Goal: Transaction & Acquisition: Purchase product/service

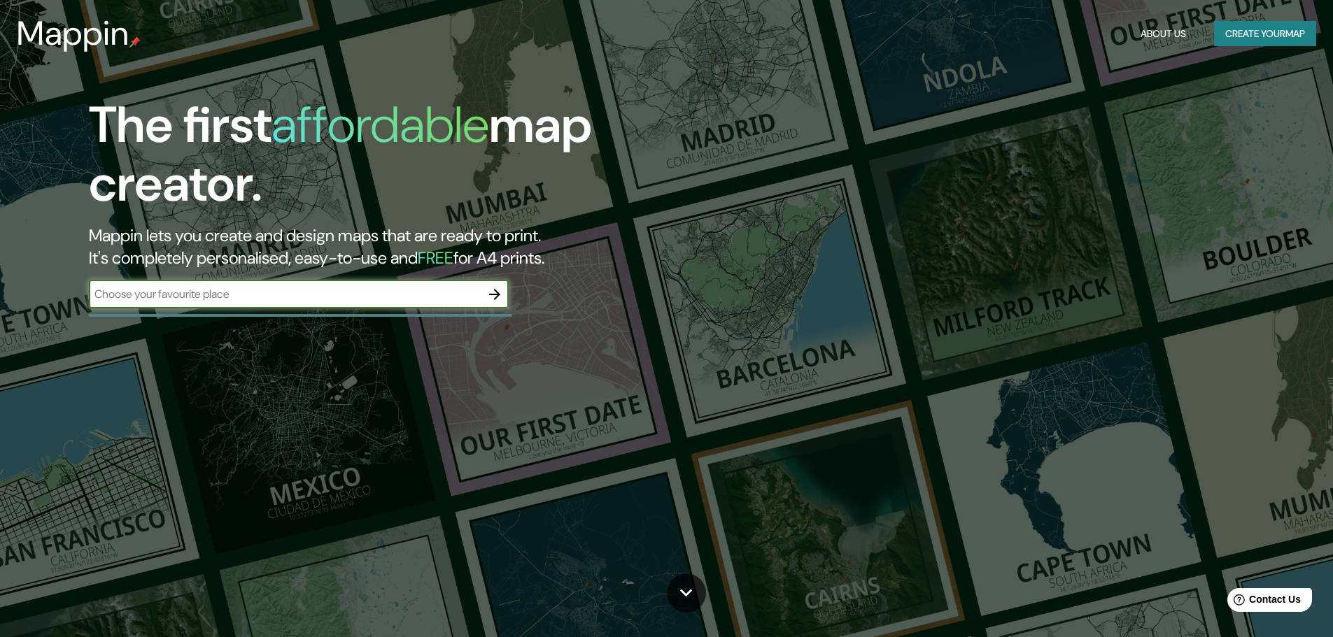
click at [263, 301] on input "text" at bounding box center [285, 294] width 392 height 16
type input "[GEOGRAPHIC_DATA], [GEOGRAPHIC_DATA]"
click at [1241, 36] on button "Create your map" at bounding box center [1265, 34] width 102 height 26
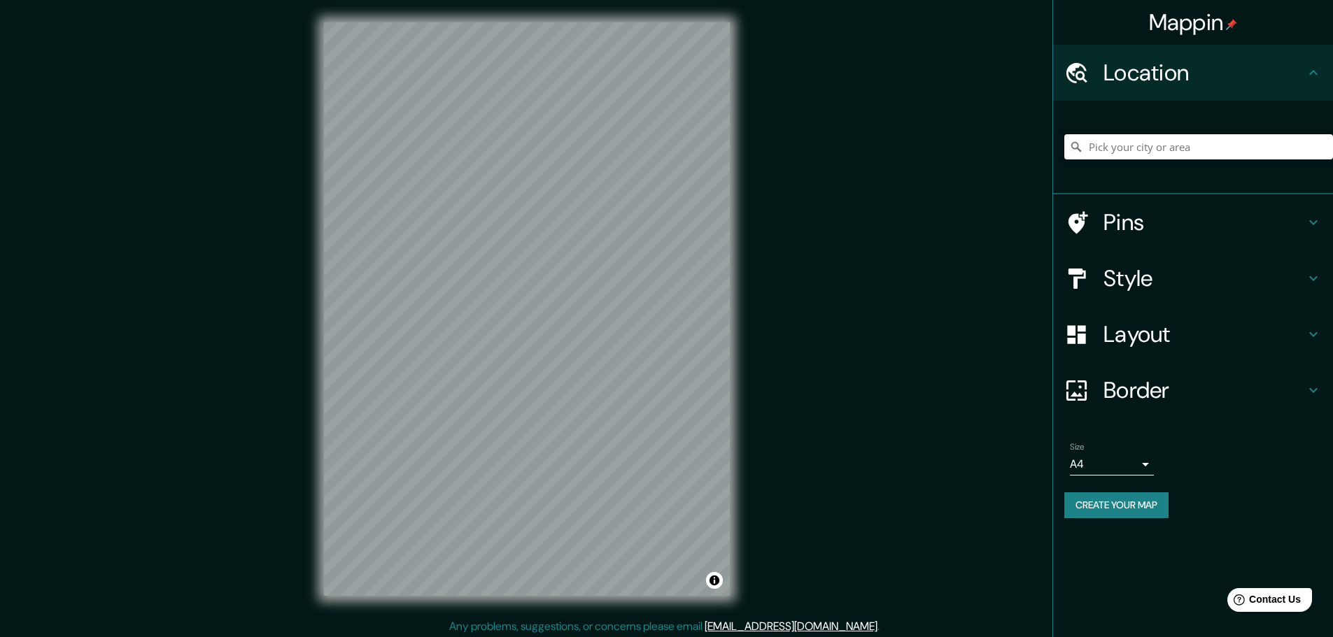
click at [1131, 148] on input "Pick your city or area" at bounding box center [1198, 146] width 269 height 25
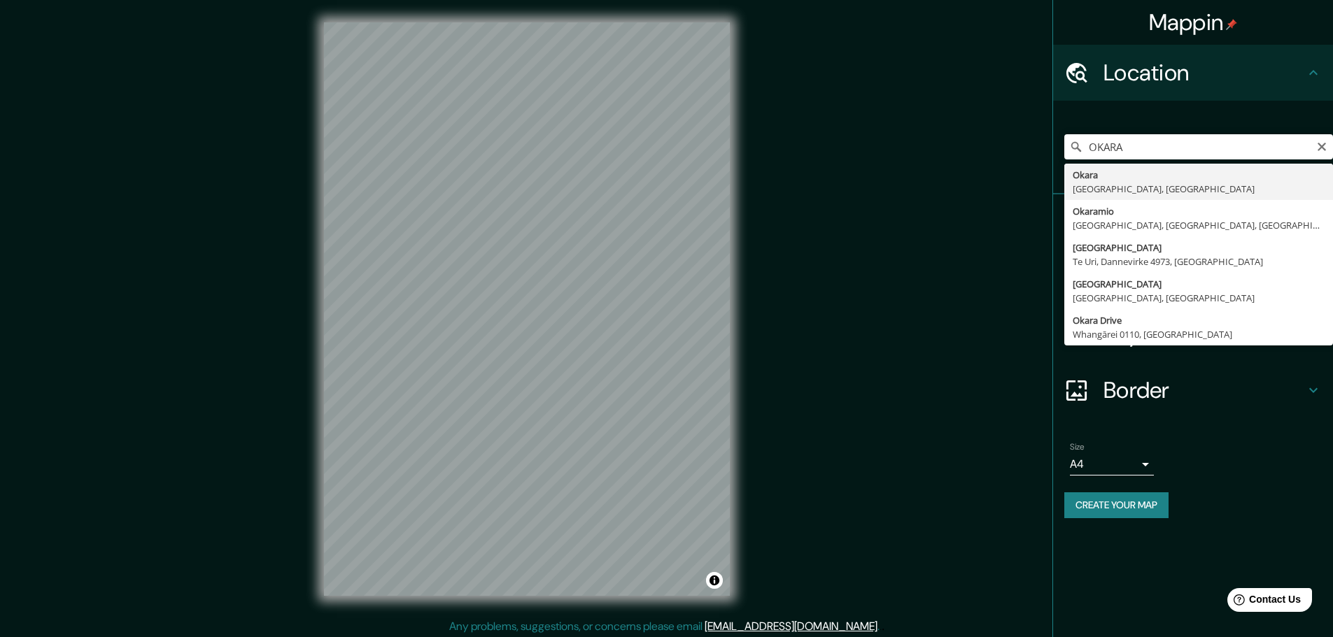
type input "[GEOGRAPHIC_DATA], [GEOGRAPHIC_DATA], [GEOGRAPHIC_DATA]"
